Goal: Task Accomplishment & Management: Use online tool/utility

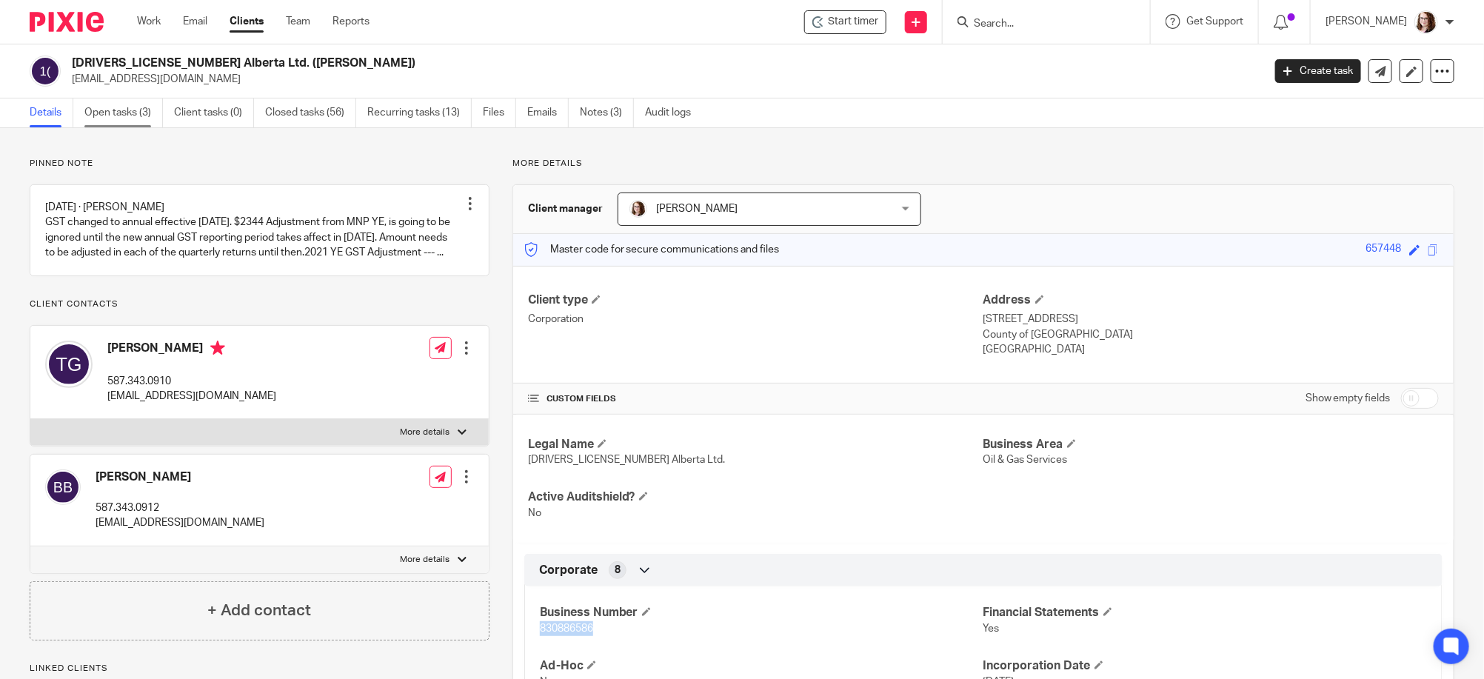
click at [121, 108] on link "Open tasks (3)" at bounding box center [123, 112] width 78 height 29
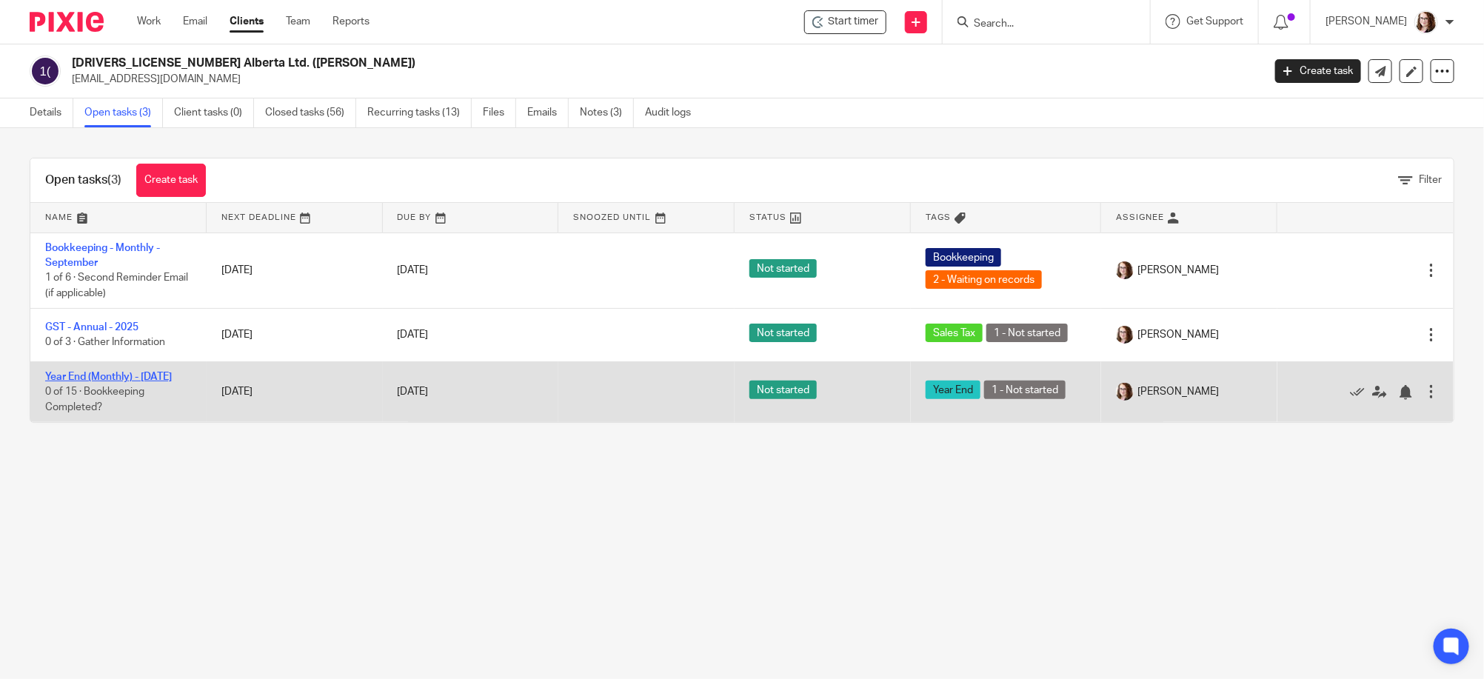
click at [100, 373] on link "Year End (Monthly) - [DATE]" at bounding box center [108, 377] width 127 height 10
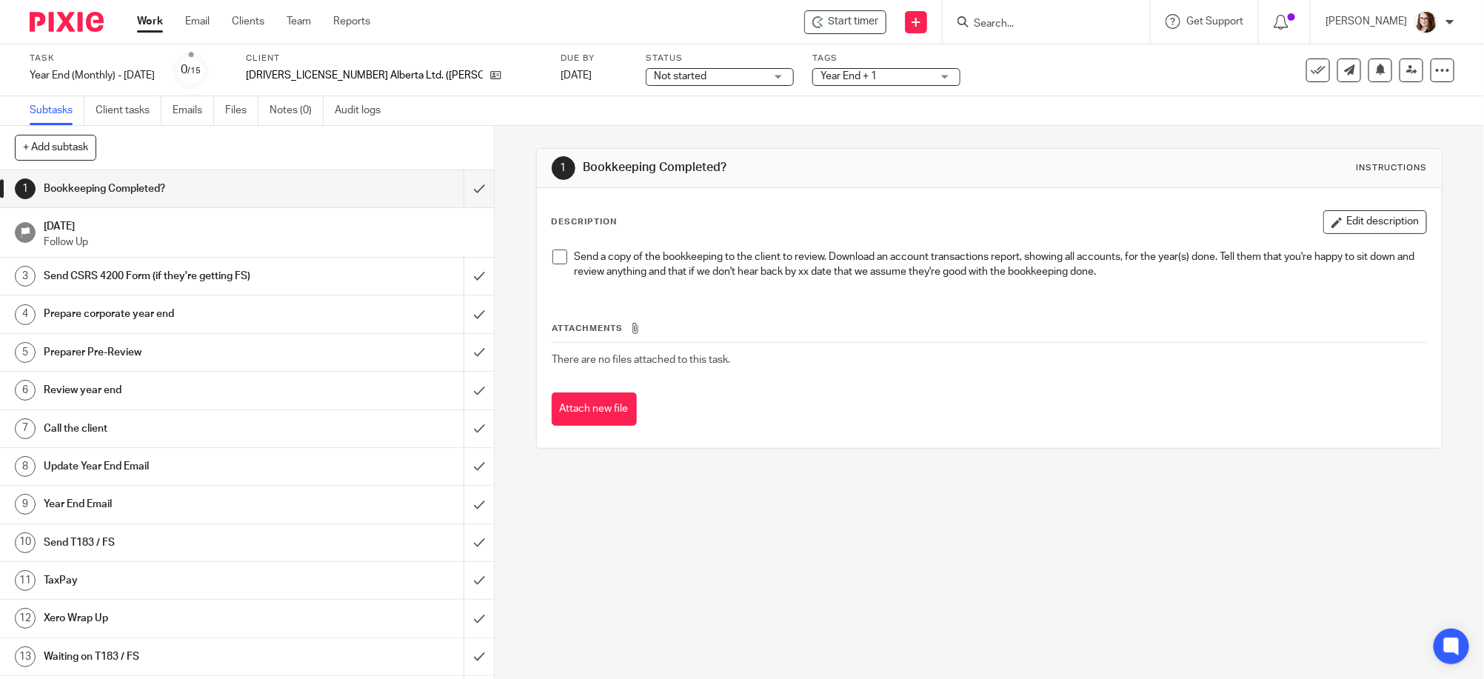
click at [143, 313] on h1 "Prepare corporate year end" at bounding box center [179, 314] width 270 height 22
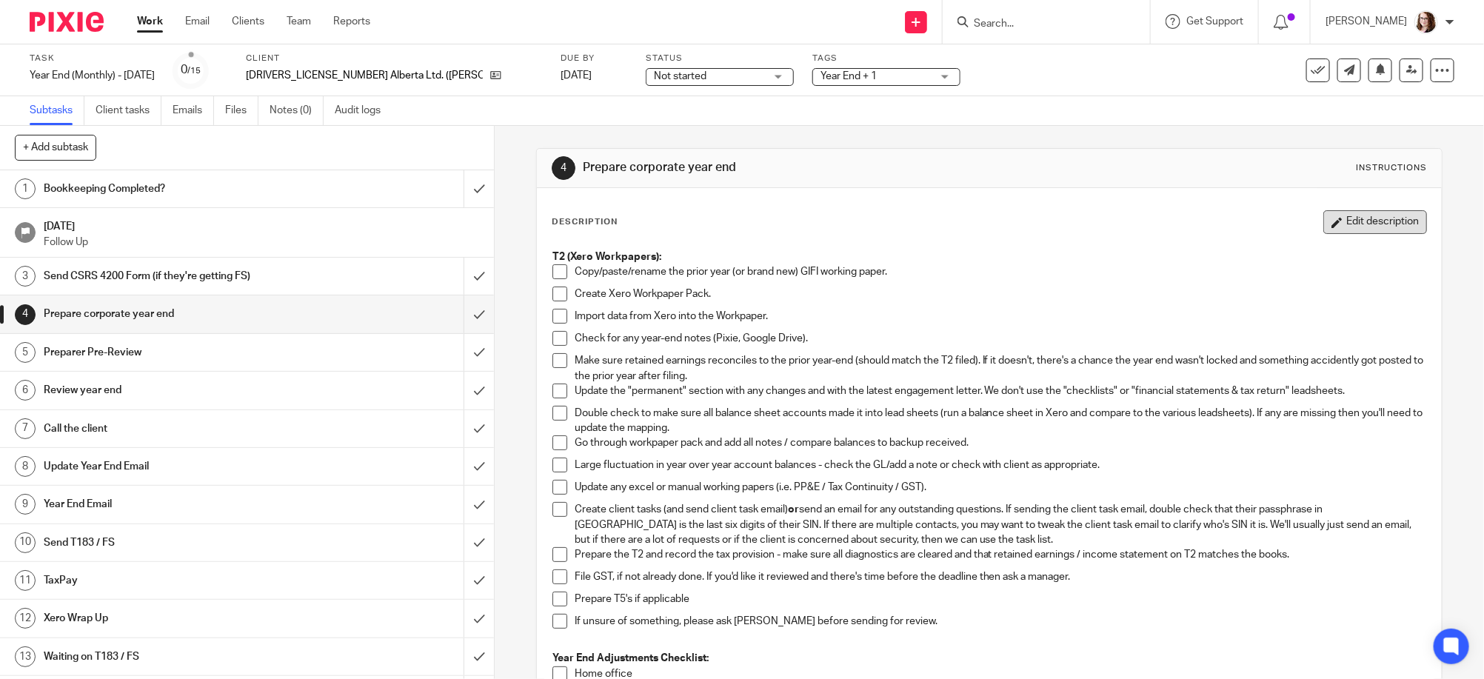
click at [1379, 215] on button "Edit description" at bounding box center [1375, 222] width 104 height 24
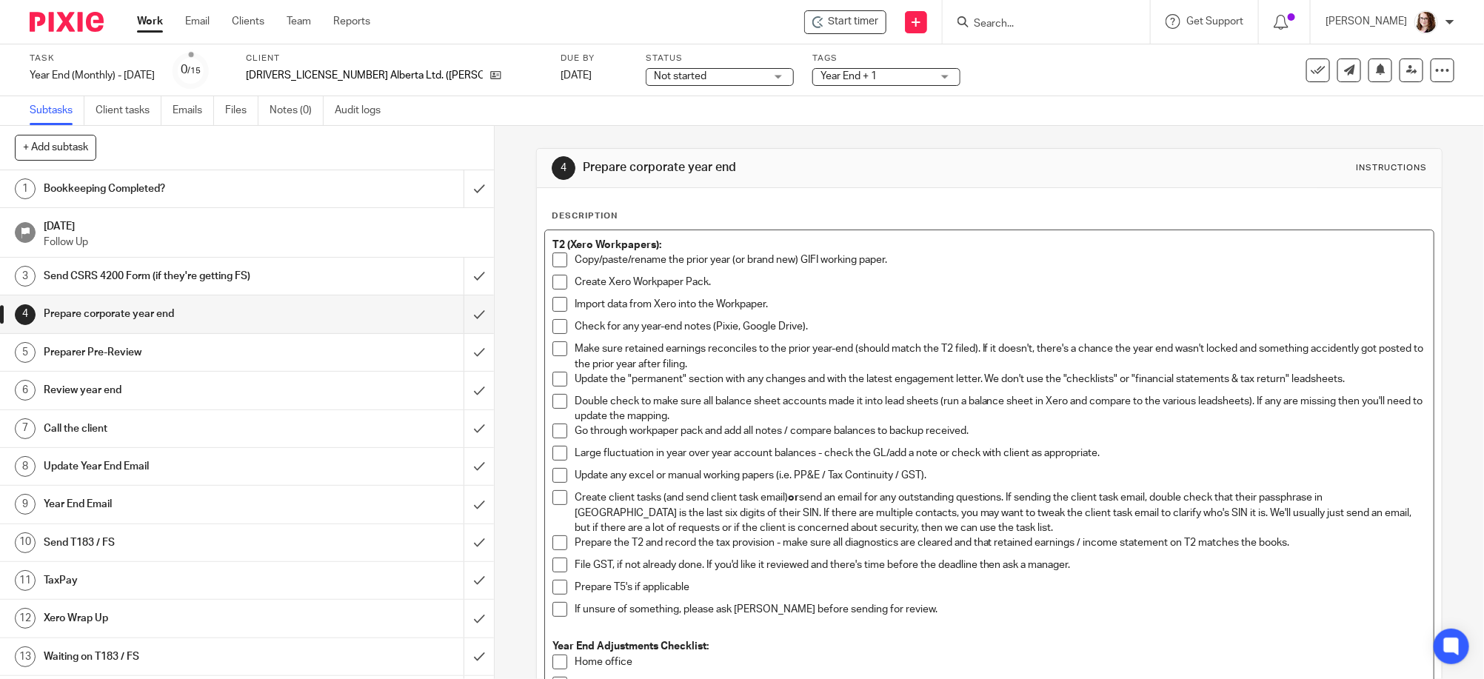
click at [552, 240] on strong "T2 (Xero Workpapers):" at bounding box center [606, 245] width 109 height 10
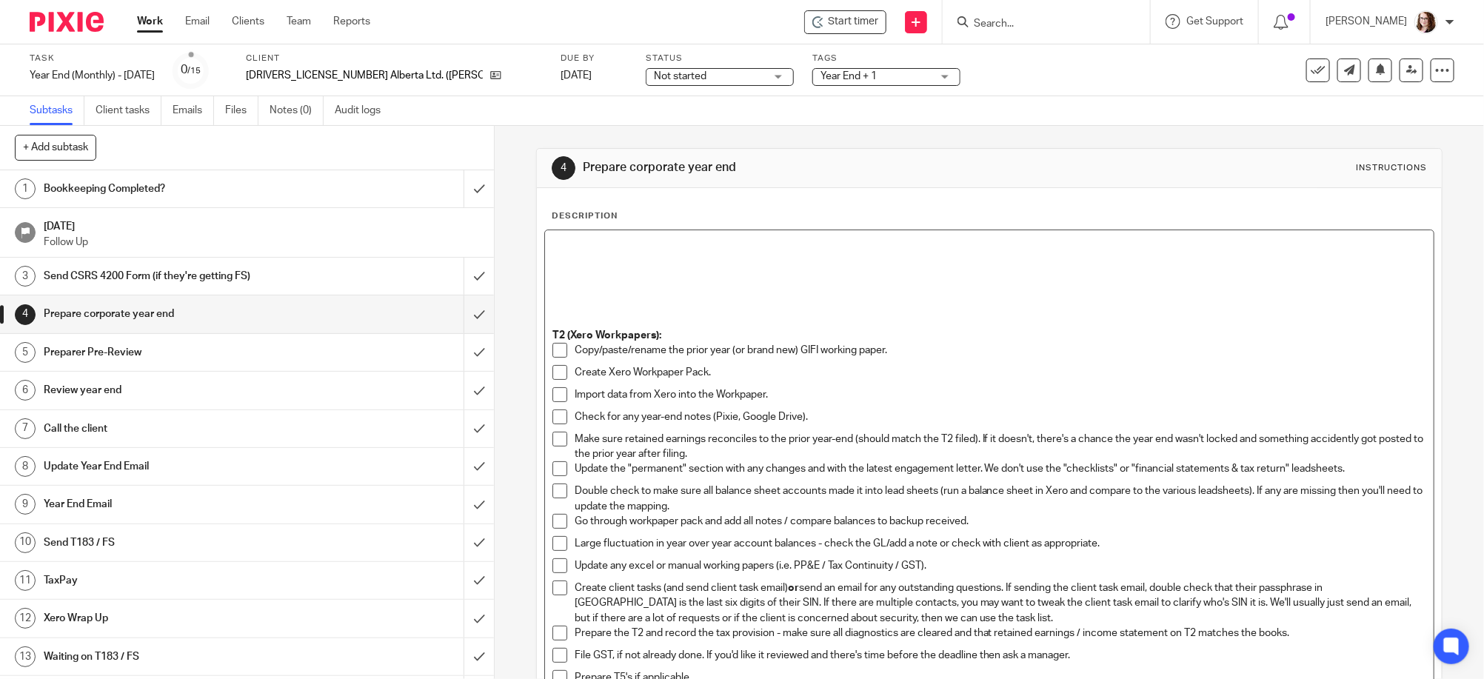
click at [552, 240] on p at bounding box center [989, 245] width 875 height 15
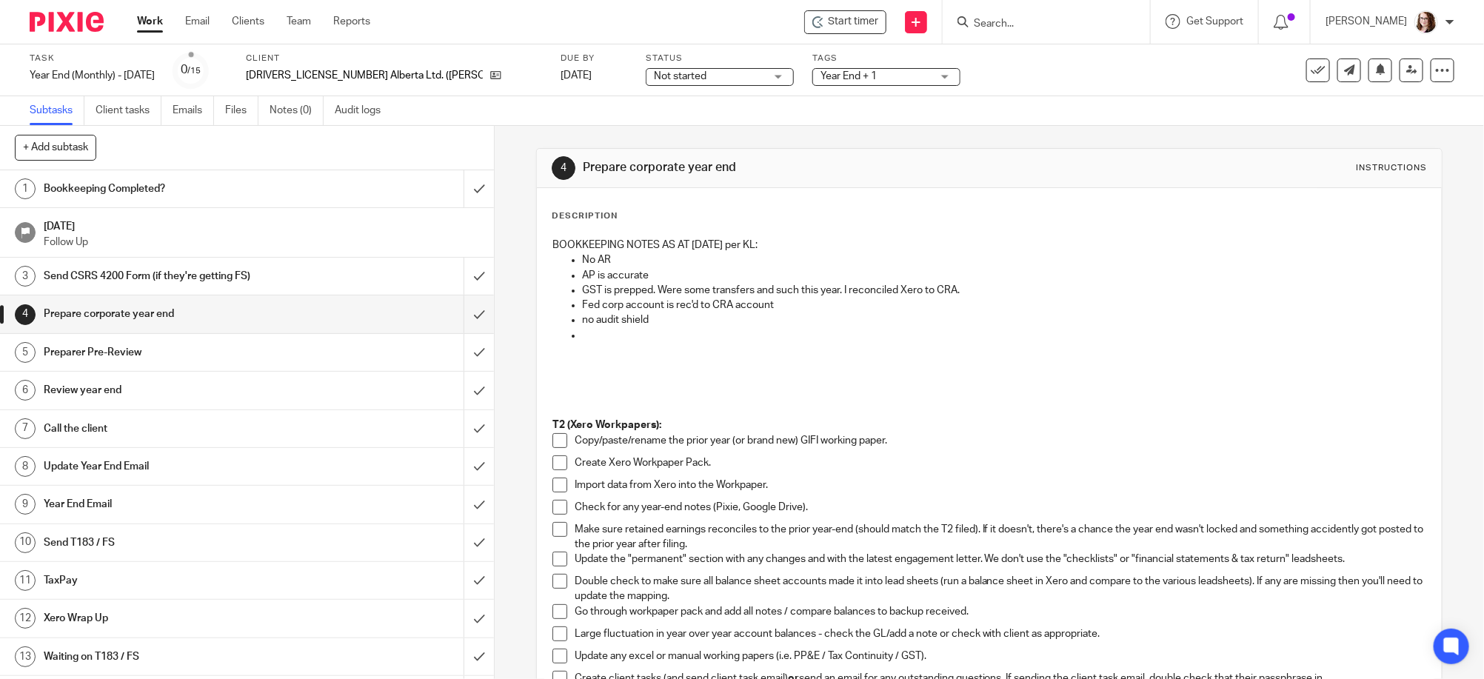
click at [662, 340] on p at bounding box center [1004, 335] width 845 height 15
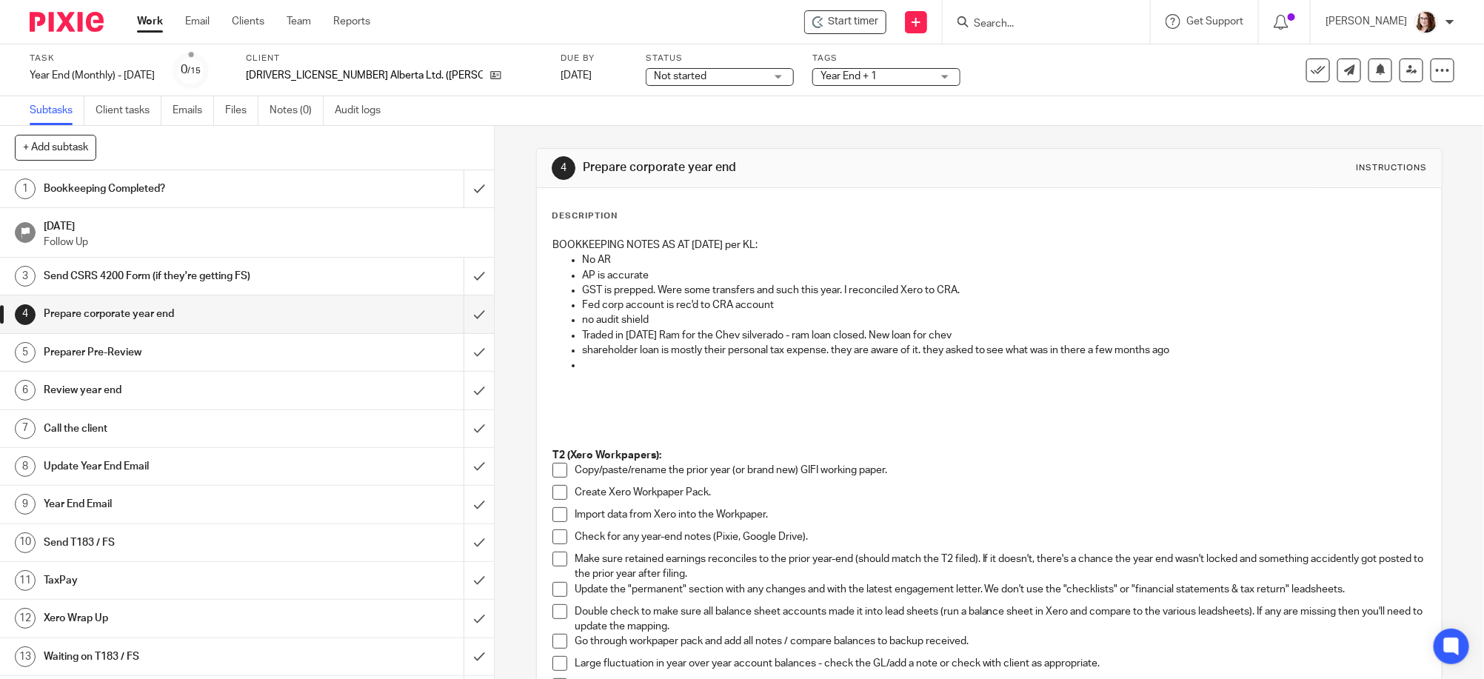
click at [608, 370] on p at bounding box center [1004, 365] width 845 height 15
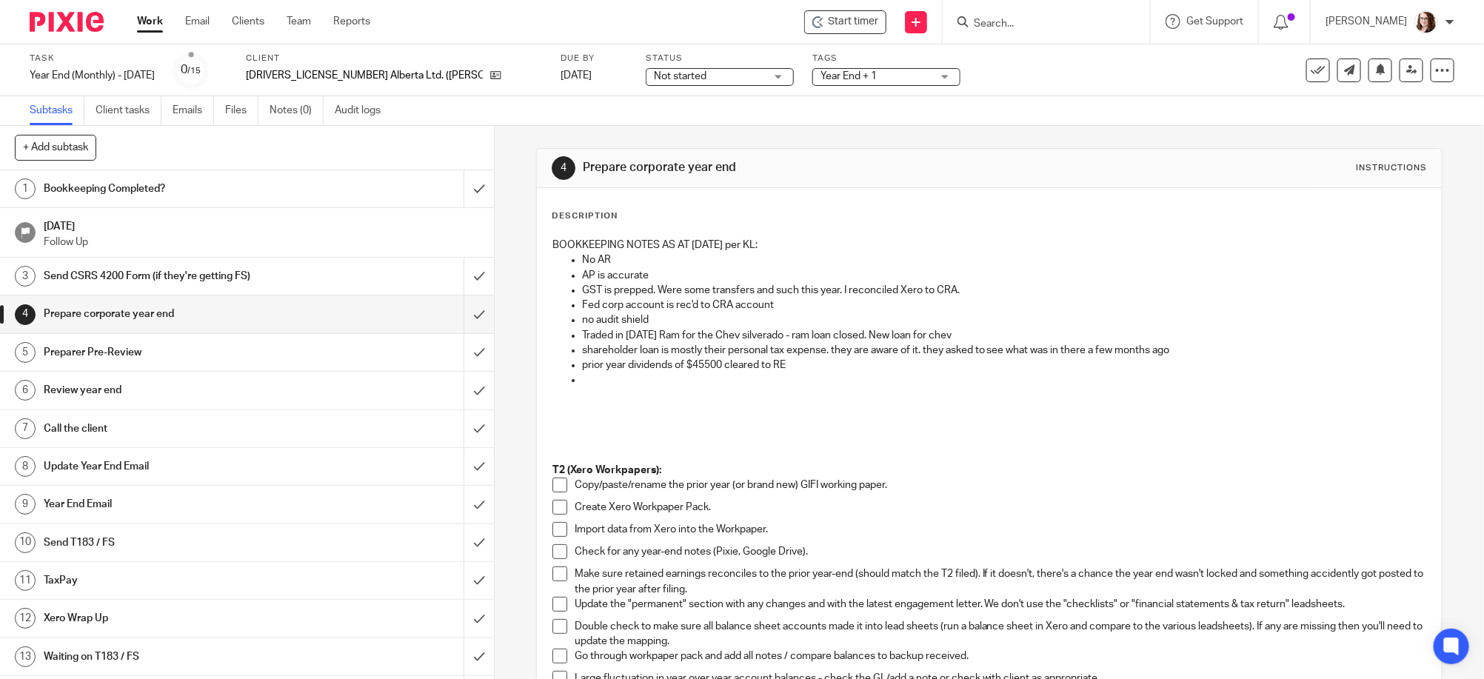
click at [512, 146] on div "4 Prepare corporate year end Instructions Description BOOKKEEPING NOTES AS AT O…" at bounding box center [989, 402] width 989 height 553
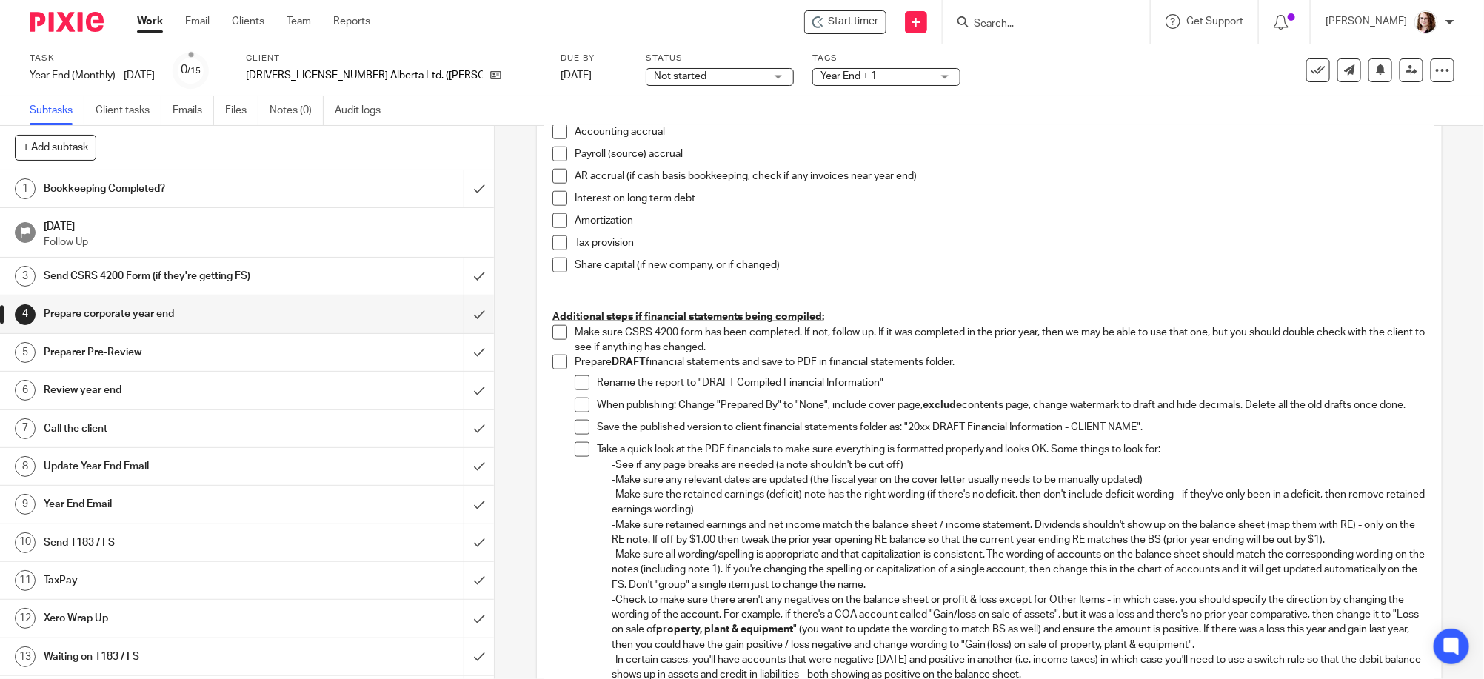
scroll to position [960, 0]
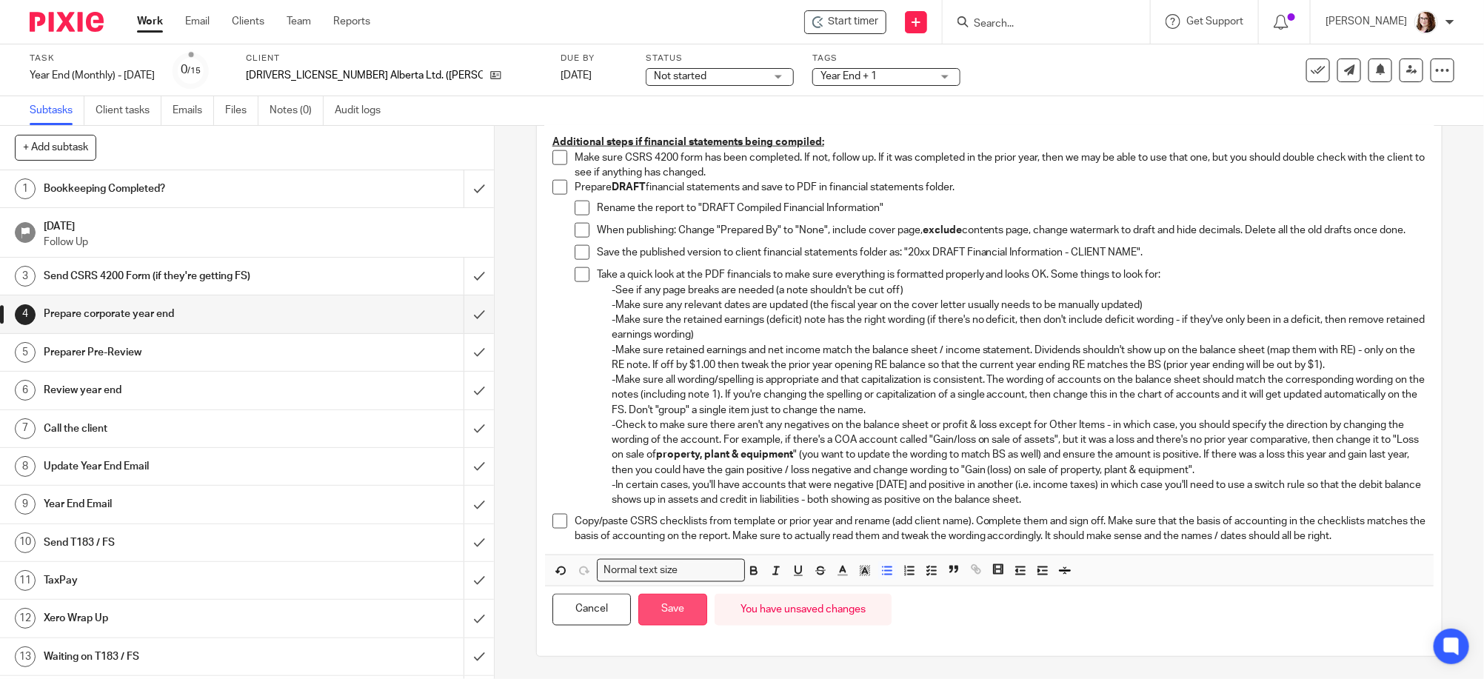
drag, startPoint x: 645, startPoint y: 617, endPoint x: 699, endPoint y: 606, distance: 55.2
click at [645, 618] on button "Save" at bounding box center [672, 610] width 69 height 32
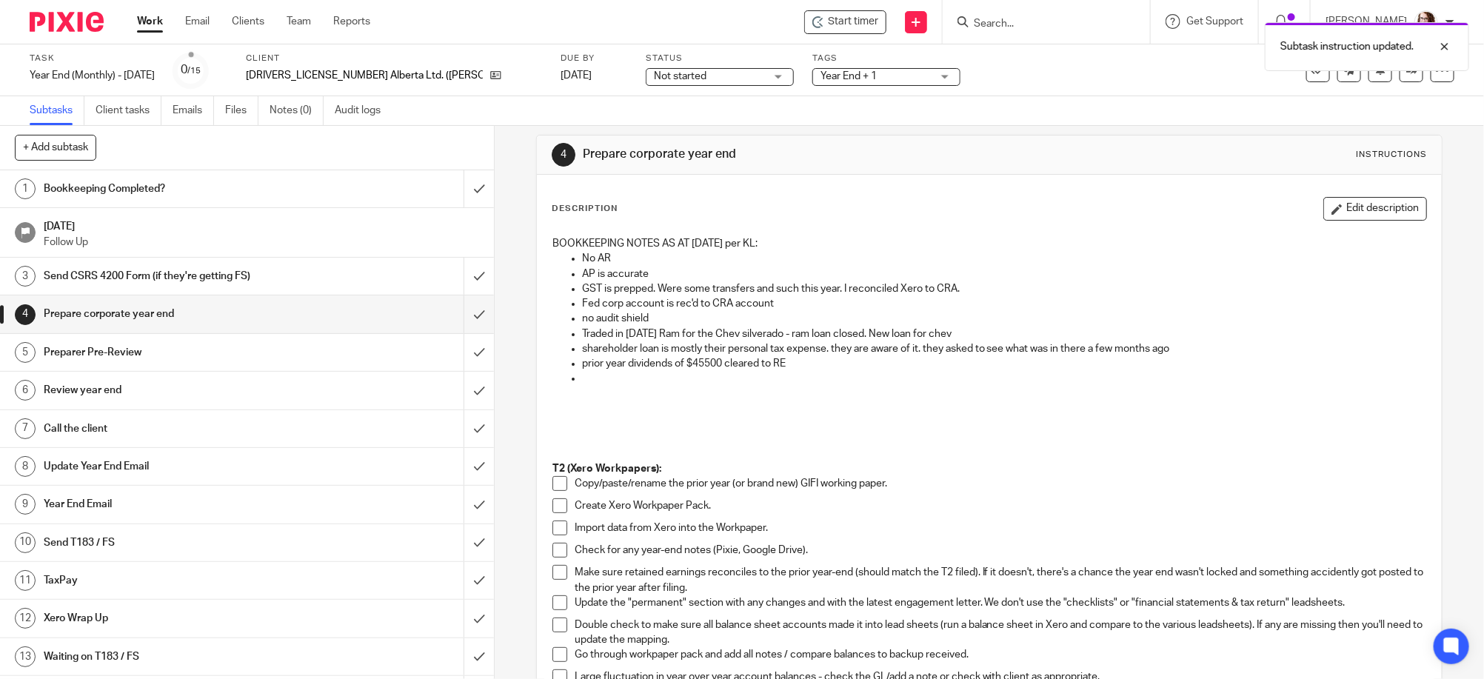
scroll to position [0, 0]
